Goal: Information Seeking & Learning: Compare options

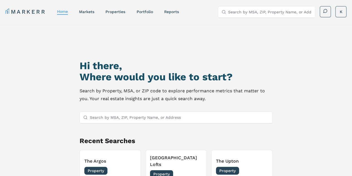
click at [244, 13] on input "Search by MSA, ZIP, Property Name, or Address" at bounding box center [269, 11] width 83 height 11
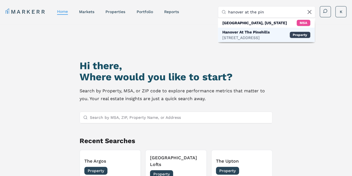
type input "hanover at the pin"
click at [265, 37] on div "62 Station Dr, Plymouth" at bounding box center [245, 38] width 47 height 6
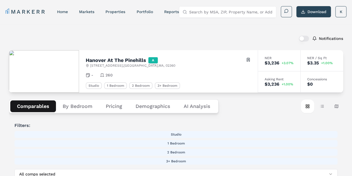
click at [158, 104] on button "Demographics" at bounding box center [153, 106] width 48 height 12
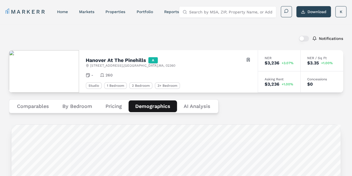
click at [193, 105] on Analysis "AI Analysis" at bounding box center [197, 106] width 40 height 12
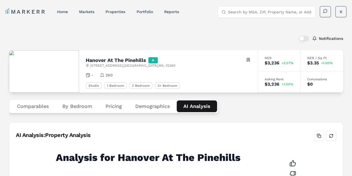
click at [112, 107] on button "Pricing" at bounding box center [114, 106] width 30 height 12
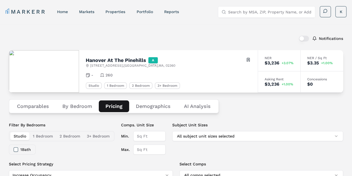
click at [39, 112] on button "Comparables" at bounding box center [32, 106] width 45 height 12
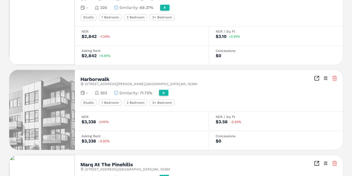
scroll to position [442, 0]
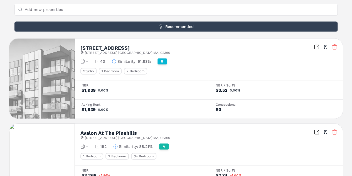
scroll to position [203, 0]
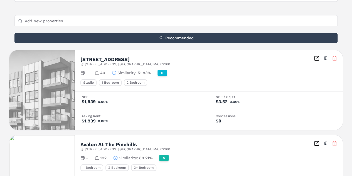
scroll to position [206, 0]
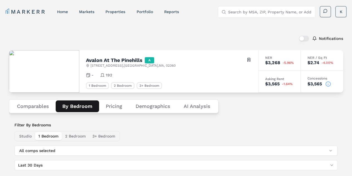
click at [86, 106] on button "By Bedroom" at bounding box center [77, 106] width 43 height 12
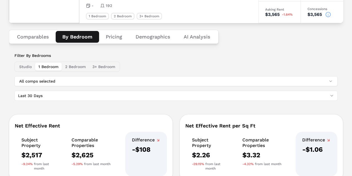
scroll to position [67, 0]
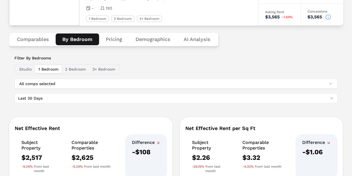
click at [118, 39] on button "Pricing" at bounding box center [114, 39] width 30 height 12
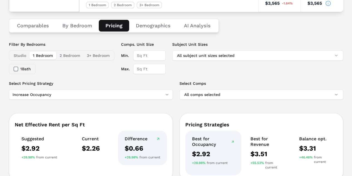
scroll to position [56, 0]
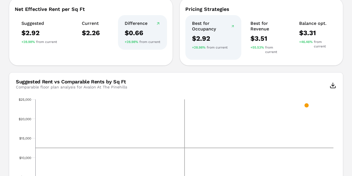
click at [132, 154] on rect "Interactive chart" at bounding box center [176, 154] width 320 height 117
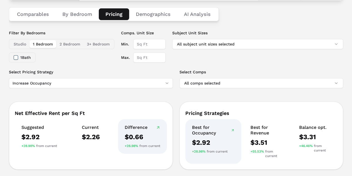
scroll to position [92, 0]
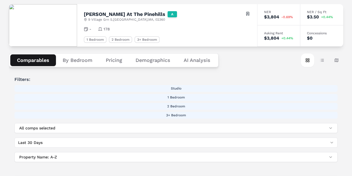
scroll to position [35, 0]
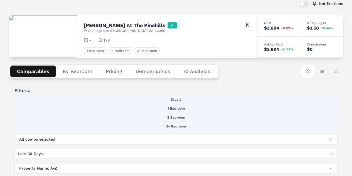
click at [166, 72] on button "Demographics" at bounding box center [153, 71] width 48 height 12
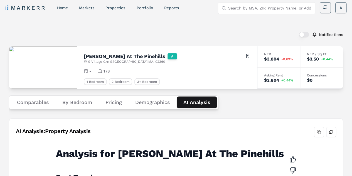
scroll to position [4, 0]
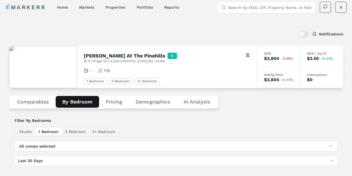
click at [71, 99] on button "By Bedroom" at bounding box center [77, 102] width 43 height 12
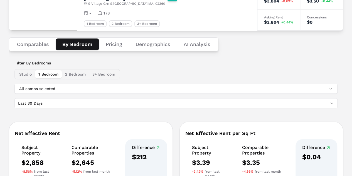
scroll to position [69, 0]
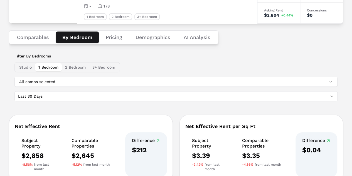
click at [42, 38] on button "Comparables" at bounding box center [32, 37] width 45 height 12
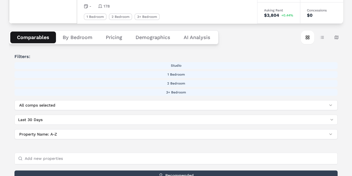
click at [77, 38] on button "By Bedroom" at bounding box center [77, 37] width 43 height 12
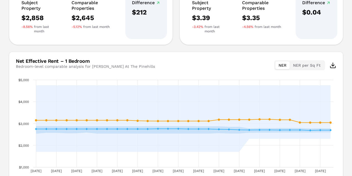
scroll to position [206, 0]
click at [300, 61] on button "NER per Sq Ft" at bounding box center [307, 65] width 34 height 8
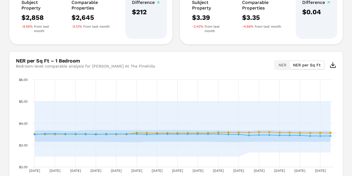
click at [283, 61] on button "NER" at bounding box center [282, 65] width 14 height 8
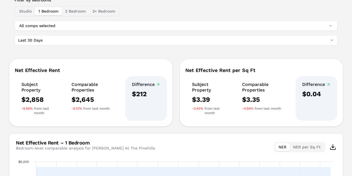
scroll to position [125, 0]
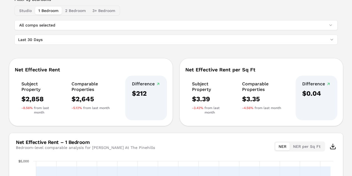
click at [304, 12] on html "MARKERR home markets properties Portfolio reports Search by MSA, ZIP, Property …" at bounding box center [176, 86] width 352 height 422
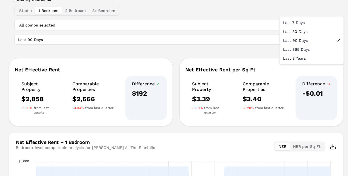
click at [306, 10] on html "MARKERR home markets properties Portfolio reports Search by MSA, ZIP, Property …" at bounding box center [176, 86] width 352 height 422
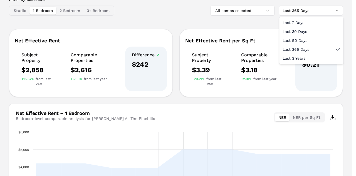
click at [306, 12] on html "MARKERR home markets properties Portfolio reports Search by MSA, ZIP, Property …" at bounding box center [178, 71] width 356 height 393
